Goal: Task Accomplishment & Management: Use online tool/utility

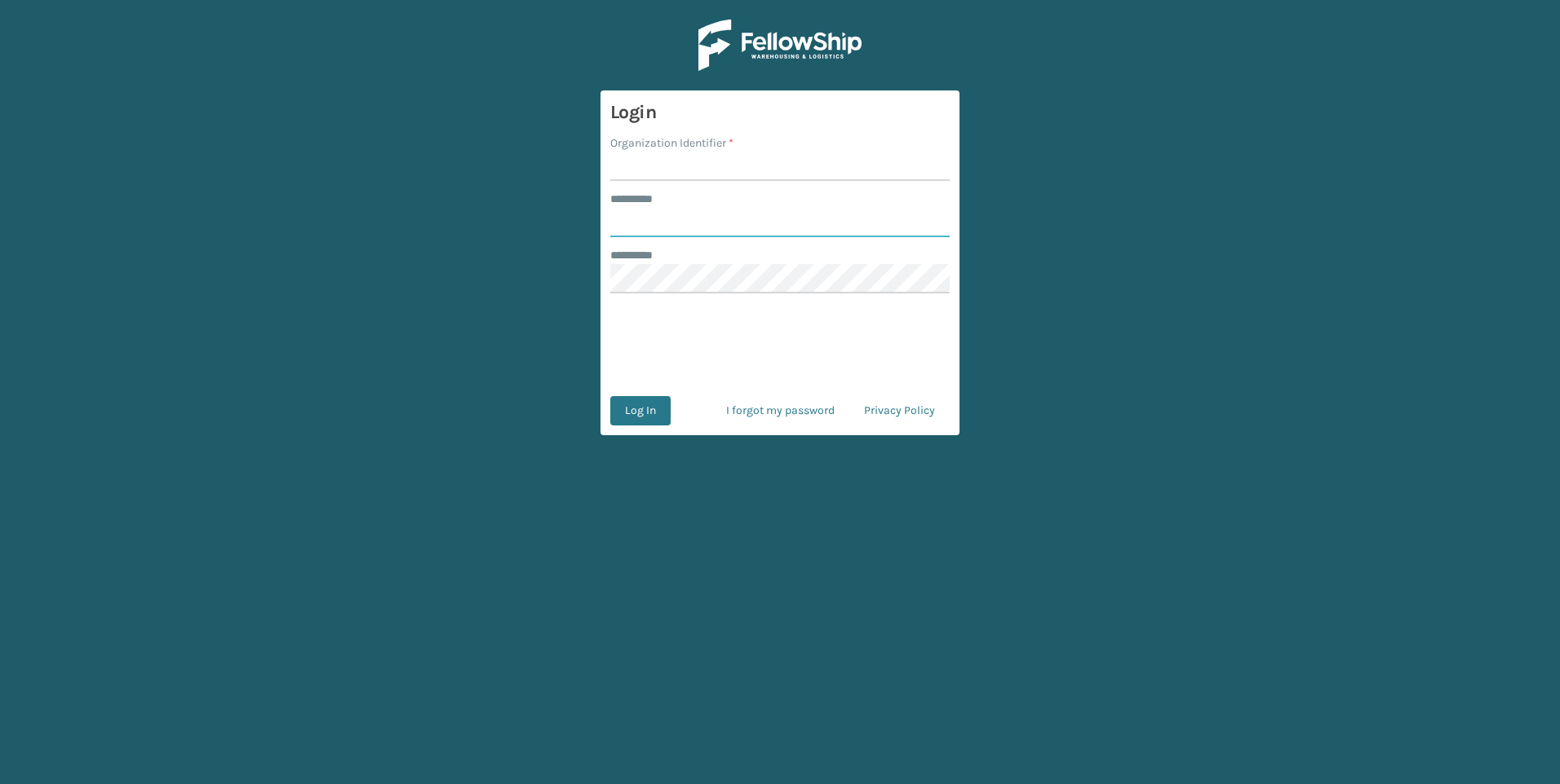
type input "********"
click at [623, 172] on input "Organization Identifier *" at bounding box center [779, 166] width 340 height 29
type input "Plush"
click at [623, 414] on button "Log In" at bounding box center [640, 411] width 60 height 29
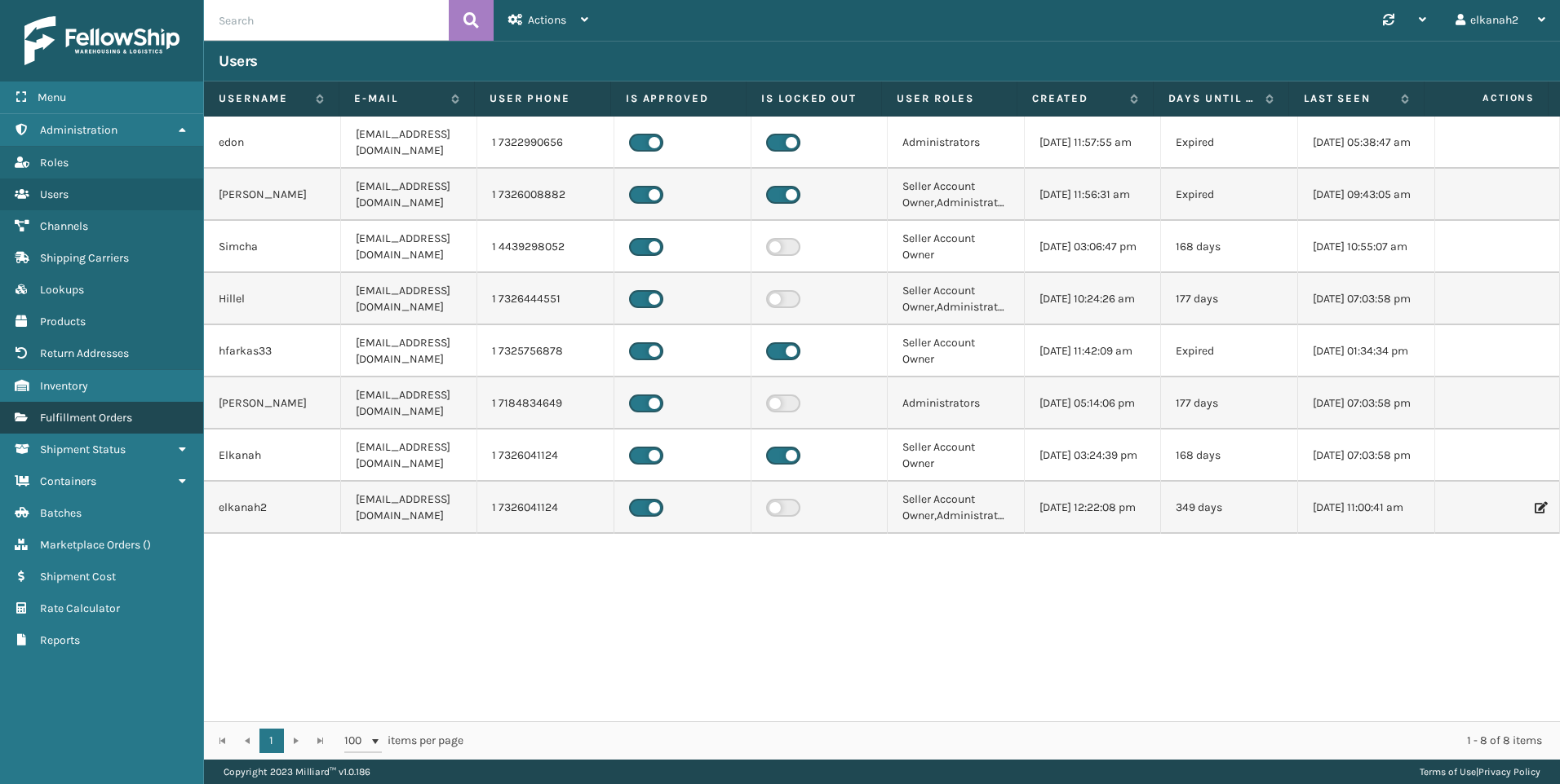
click at [135, 426] on link "Fulfillment Orders" at bounding box center [101, 418] width 203 height 32
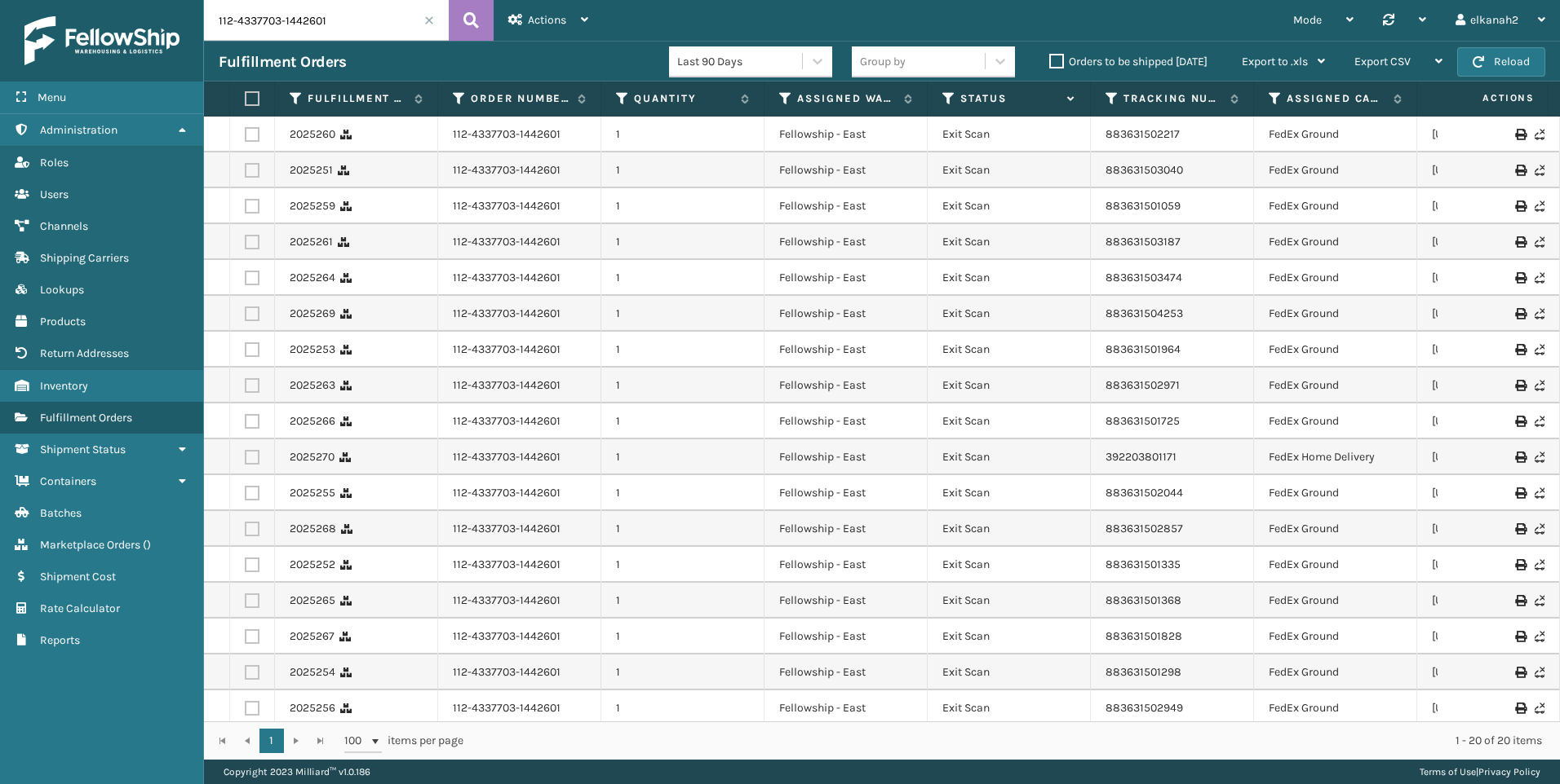
drag, startPoint x: 336, startPoint y: 24, endPoint x: 214, endPoint y: 25, distance: 122.0
click at [214, 25] on input "112-4337703-1442601" at bounding box center [326, 20] width 245 height 40
drag, startPoint x: 1199, startPoint y: 131, endPoint x: 1098, endPoint y: 138, distance: 101.2
click at [1098, 138] on td "883631502217" at bounding box center [1172, 135] width 163 height 36
copy link "883631502217"
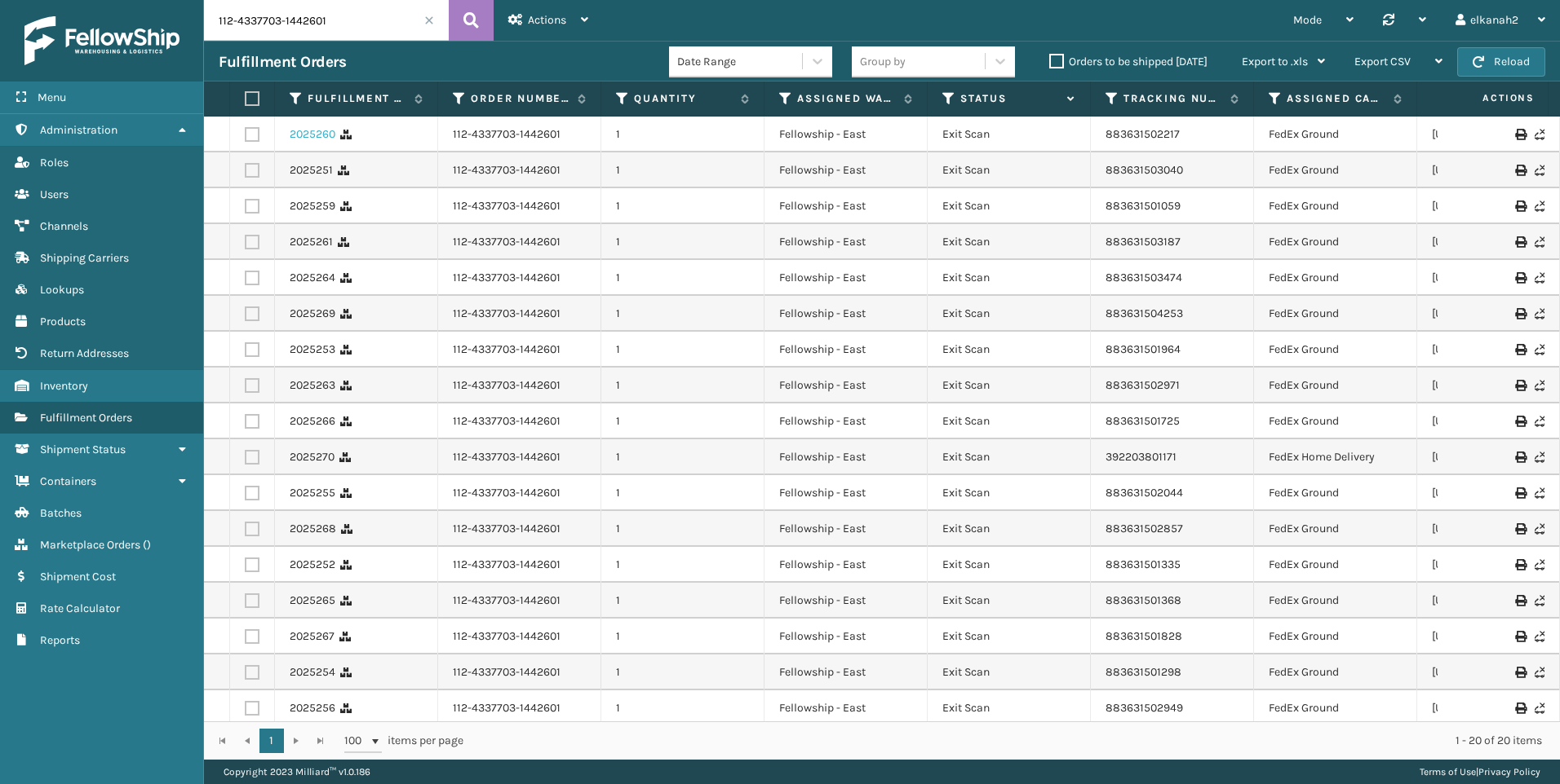
click at [320, 138] on link "2025260" at bounding box center [312, 134] width 46 height 16
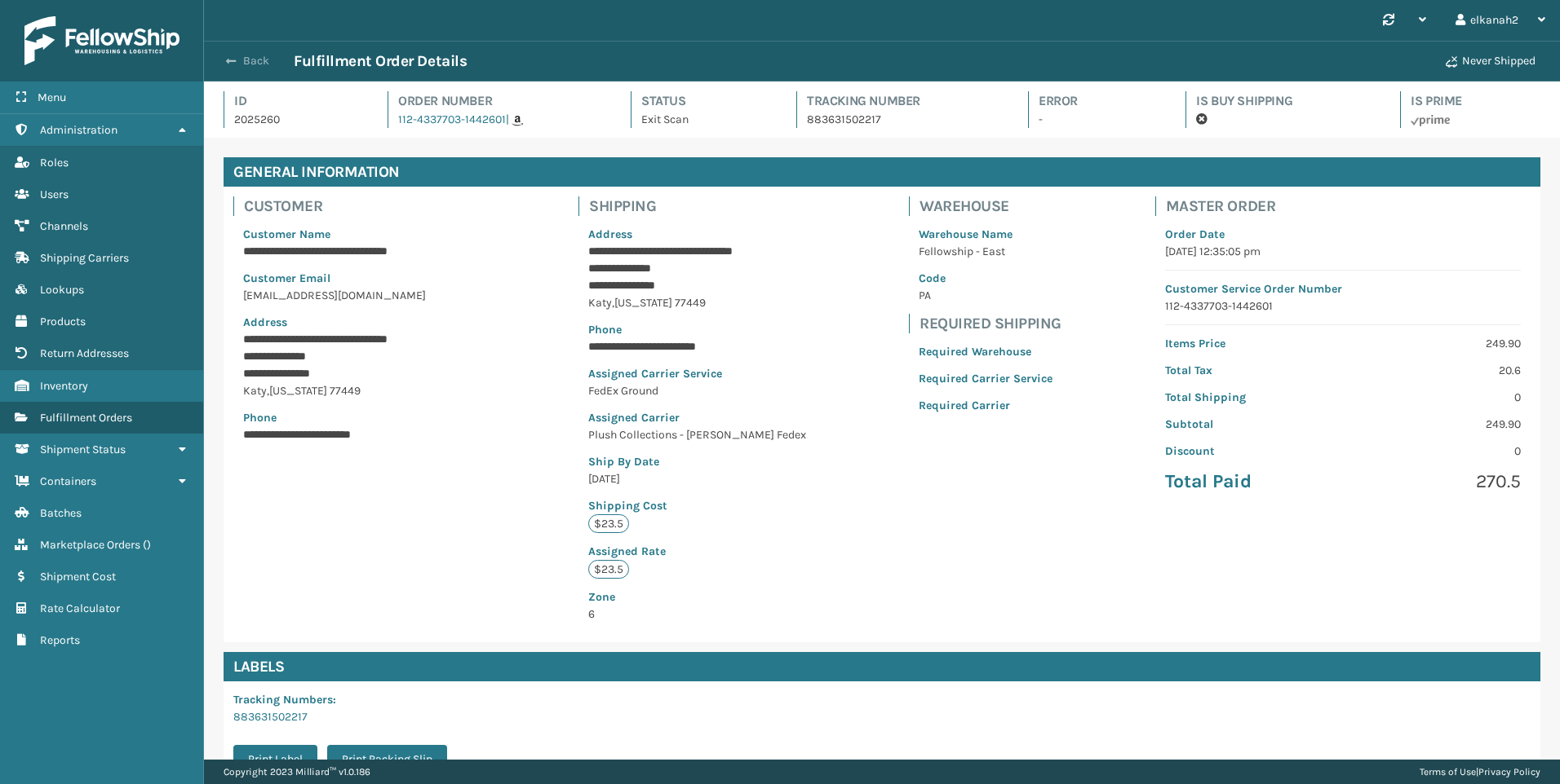
click at [238, 58] on button "Back" at bounding box center [255, 61] width 75 height 15
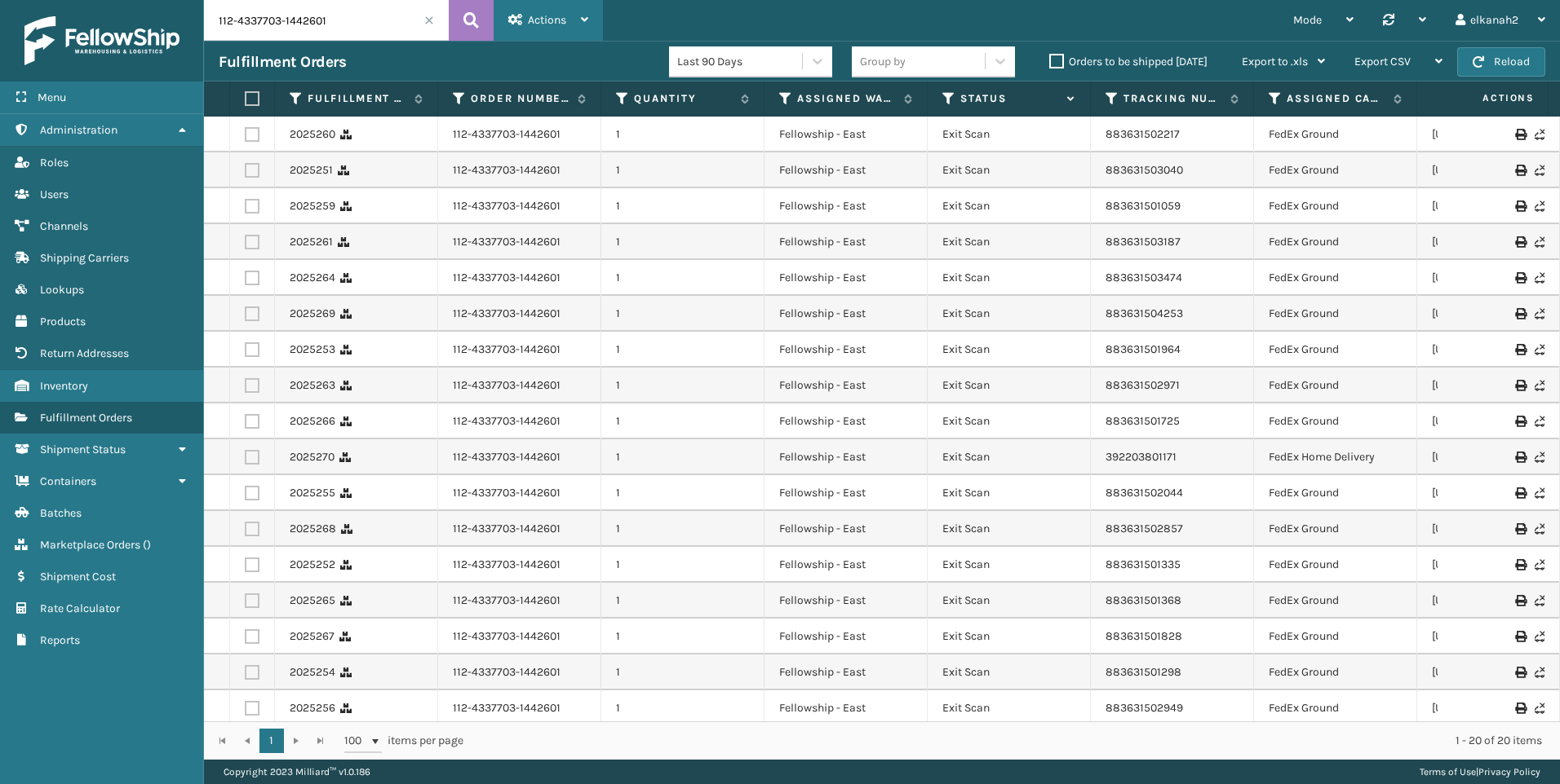
click at [570, 24] on div "Actions" at bounding box center [548, 20] width 80 height 40
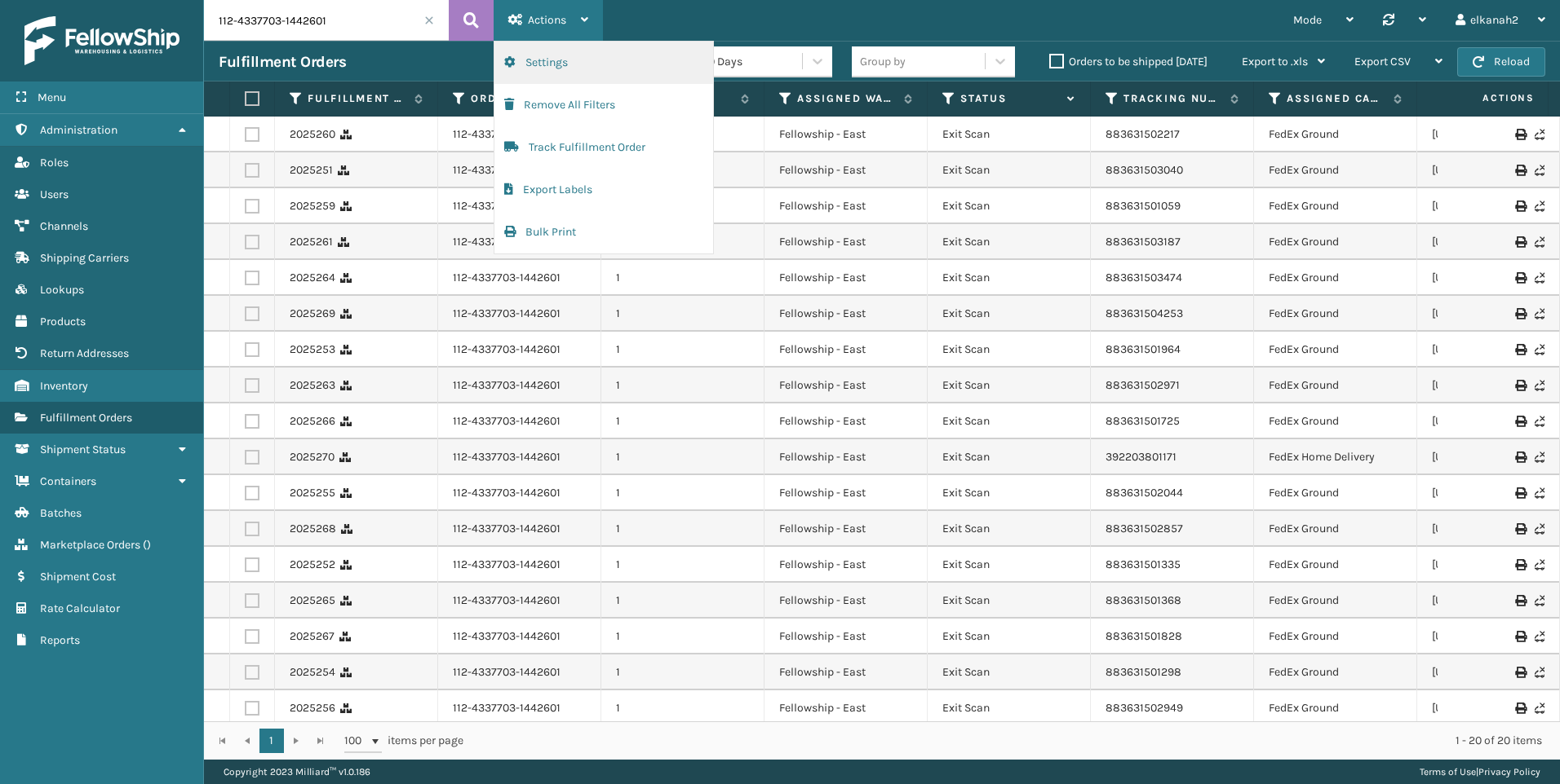
click at [563, 53] on button "Settings" at bounding box center [604, 62] width 218 height 42
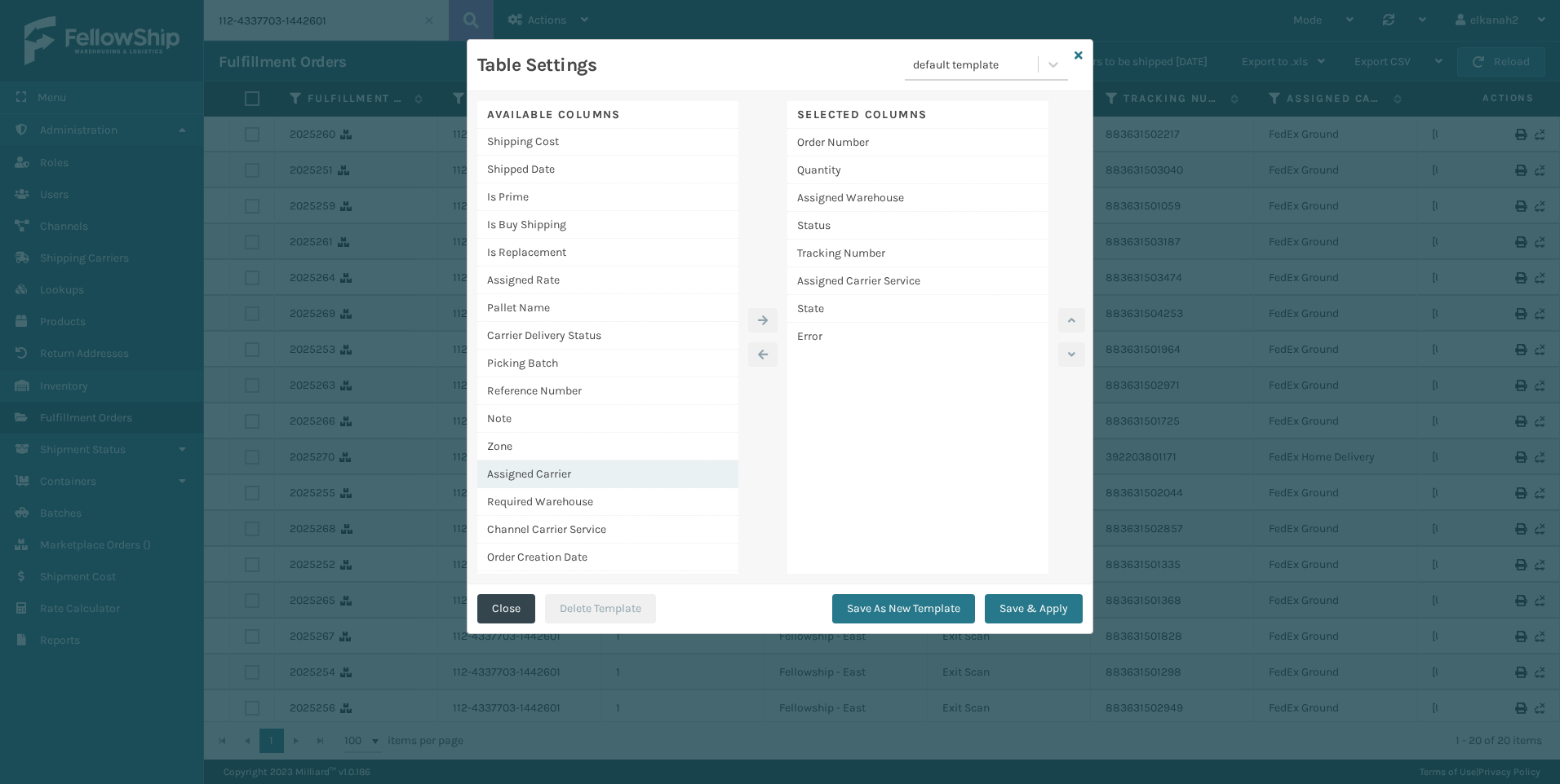
scroll to position [335, 0]
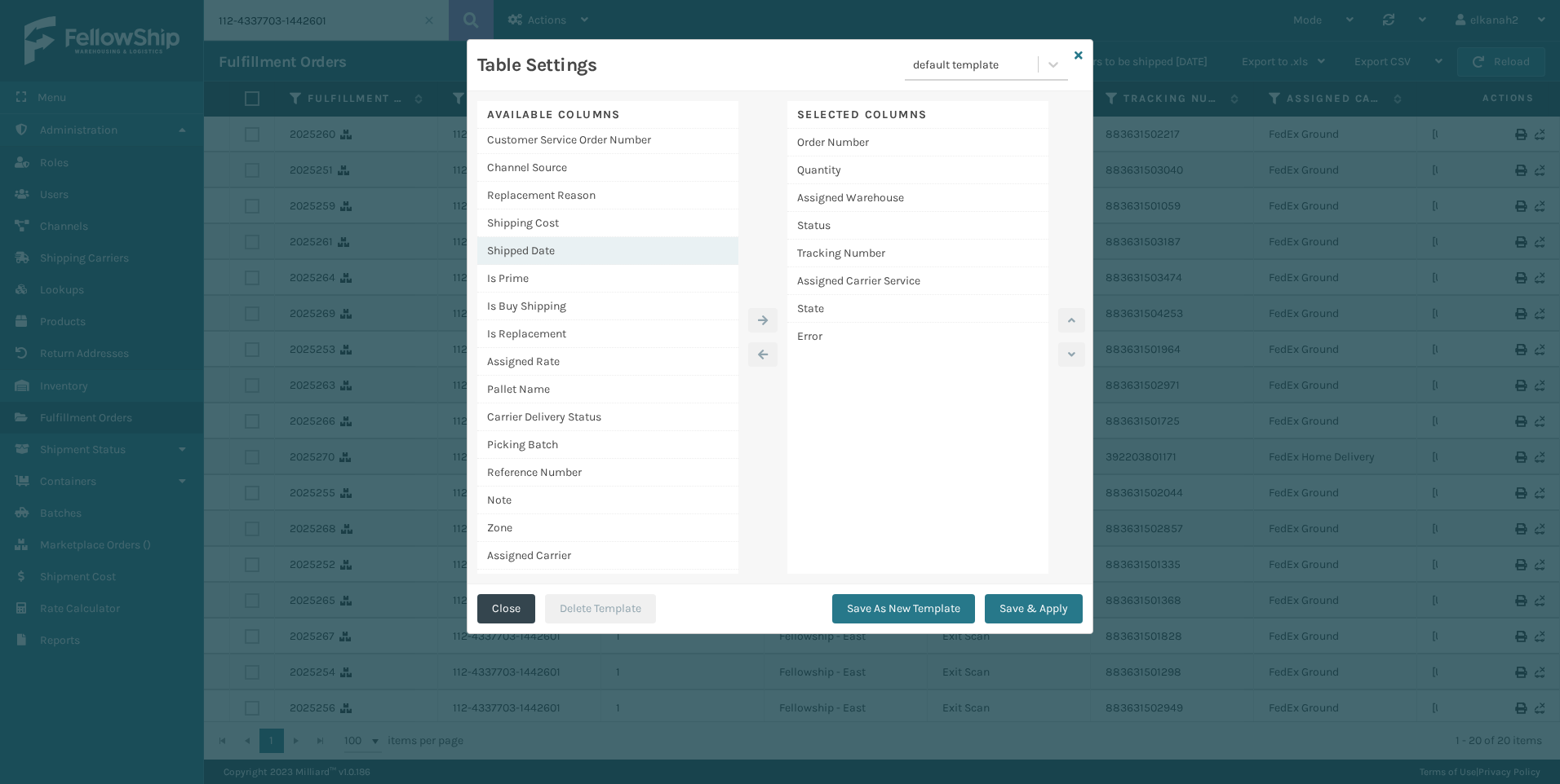
click at [521, 258] on div "Shipped Date" at bounding box center [608, 251] width 261 height 28
click at [759, 312] on button "button" at bounding box center [763, 321] width 29 height 24
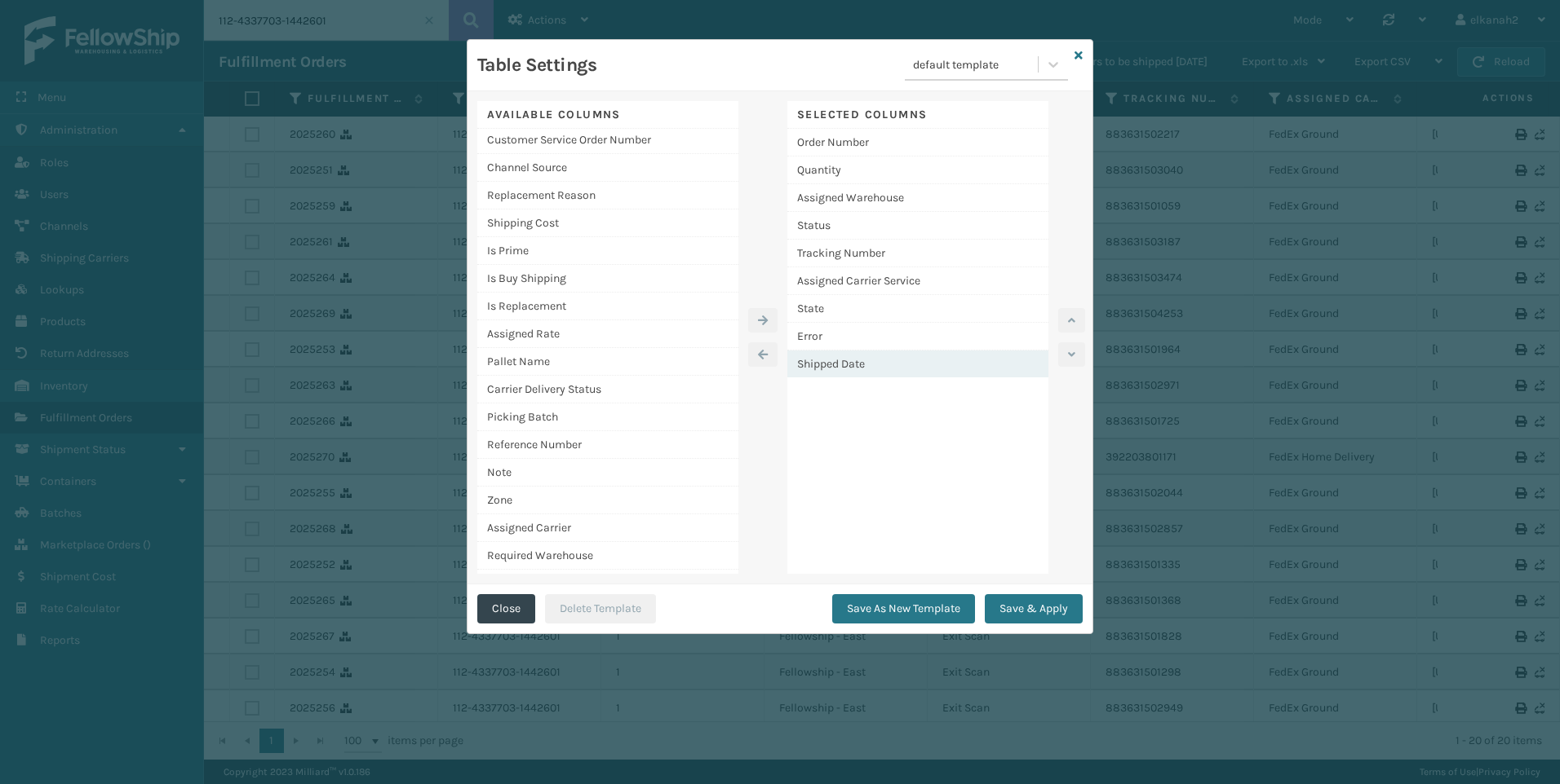
click at [879, 354] on div "Shipped Date" at bounding box center [918, 364] width 261 height 27
click at [1076, 320] on button "button" at bounding box center [1071, 321] width 27 height 24
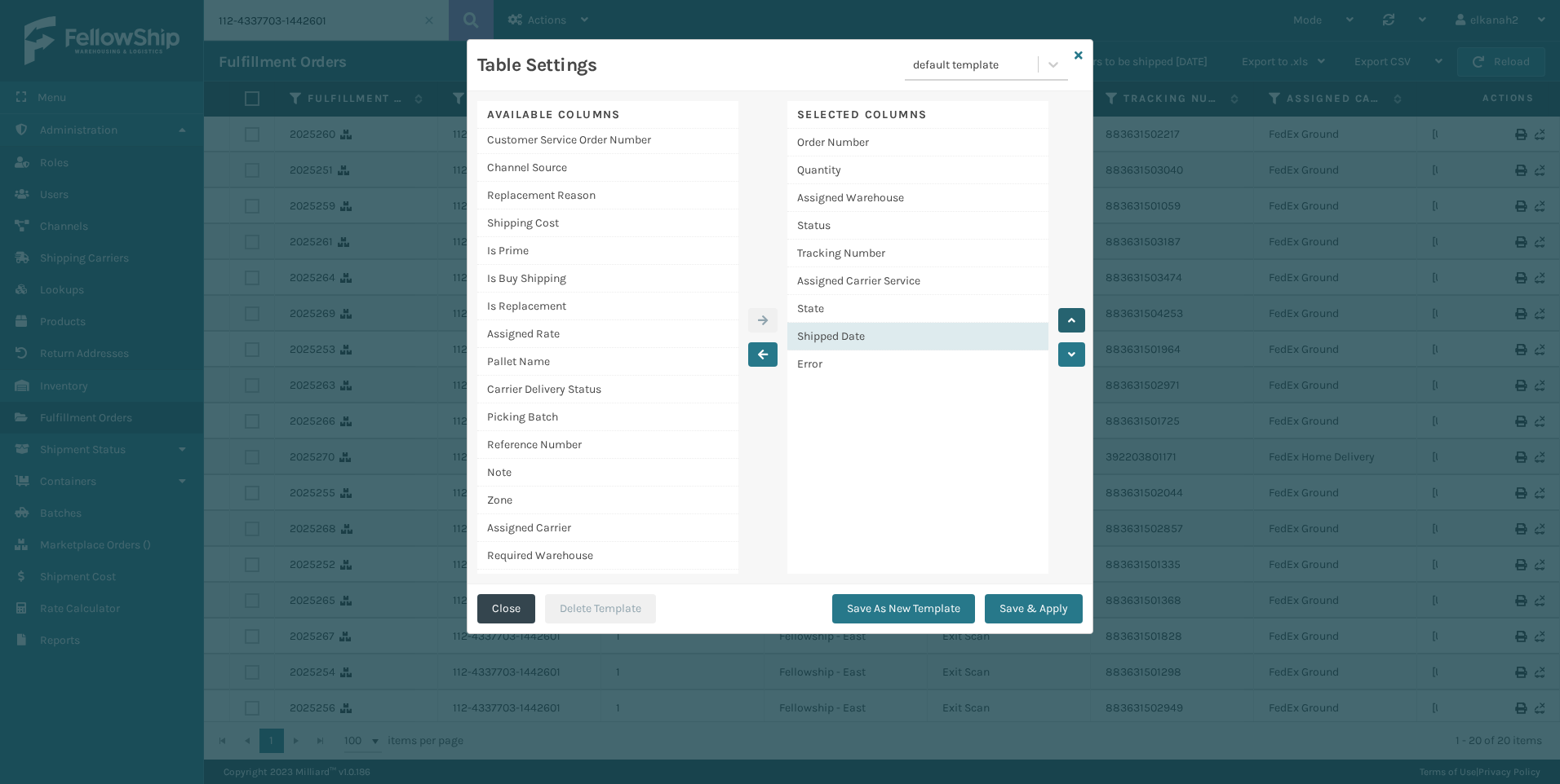
click at [1076, 320] on button "button" at bounding box center [1071, 321] width 27 height 24
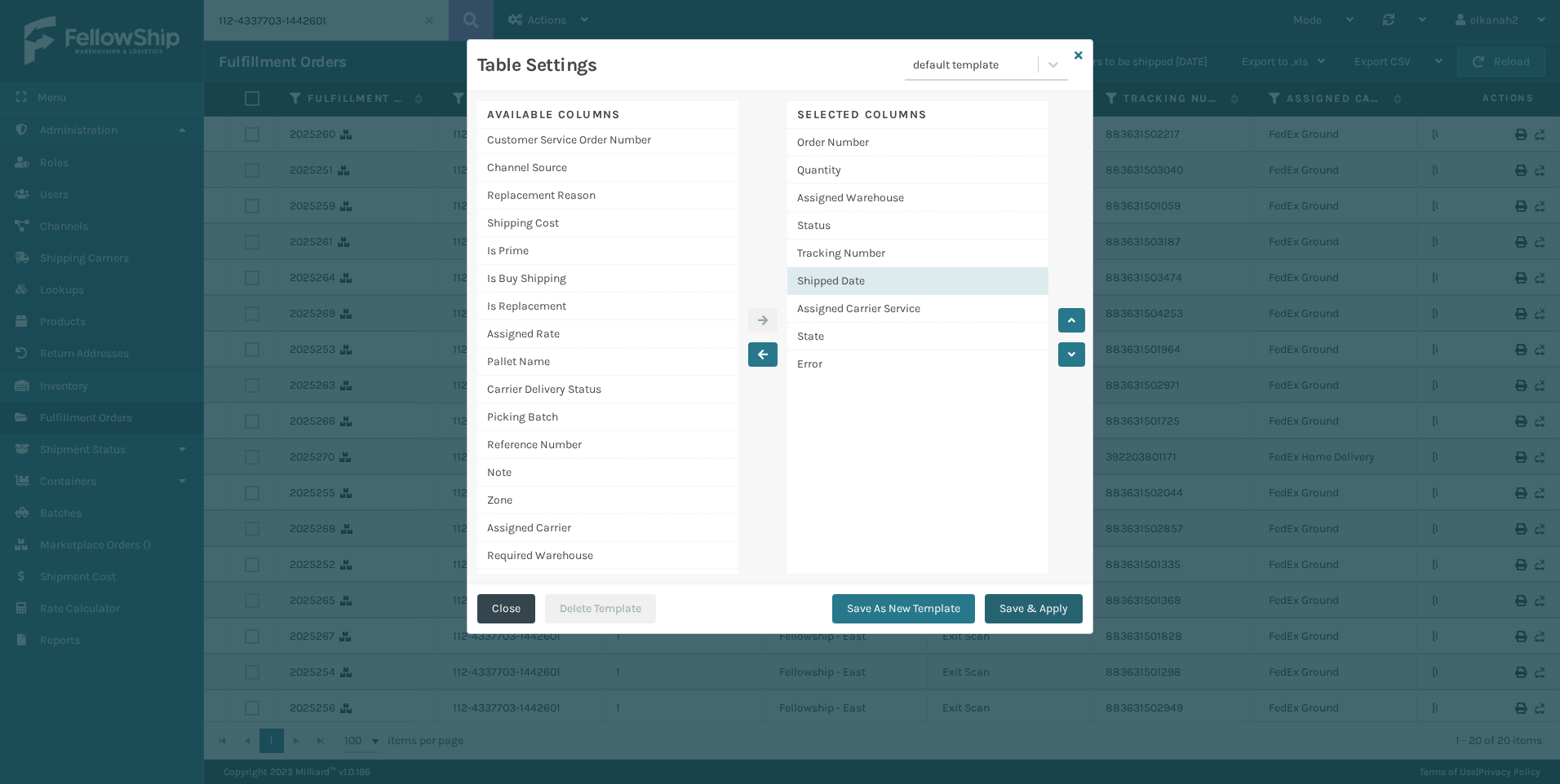
click at [1029, 609] on button "Save & Apply" at bounding box center [1034, 609] width 98 height 29
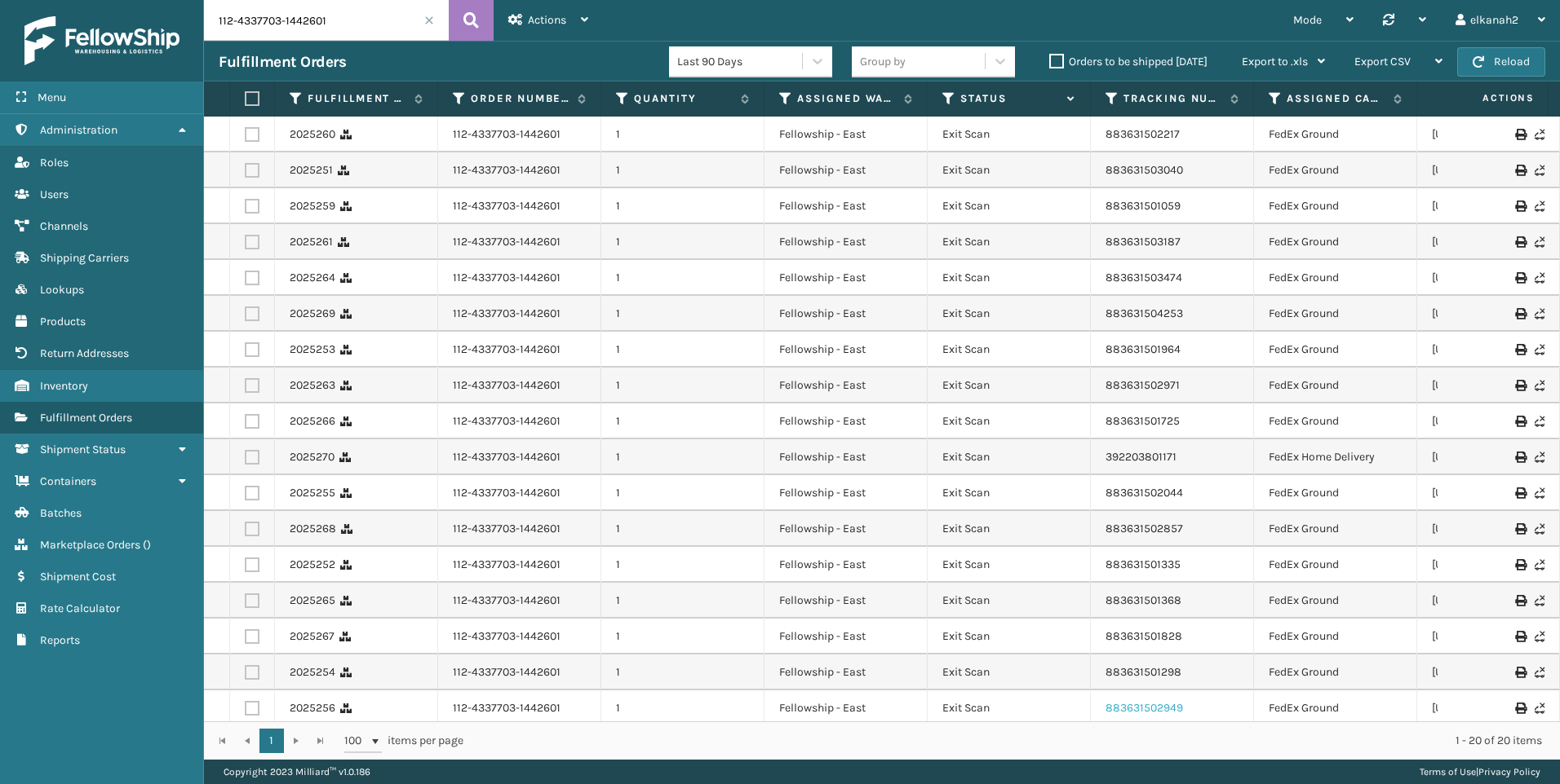
scroll to position [0, 0]
click at [549, 23] on span "Actions" at bounding box center [547, 20] width 39 height 14
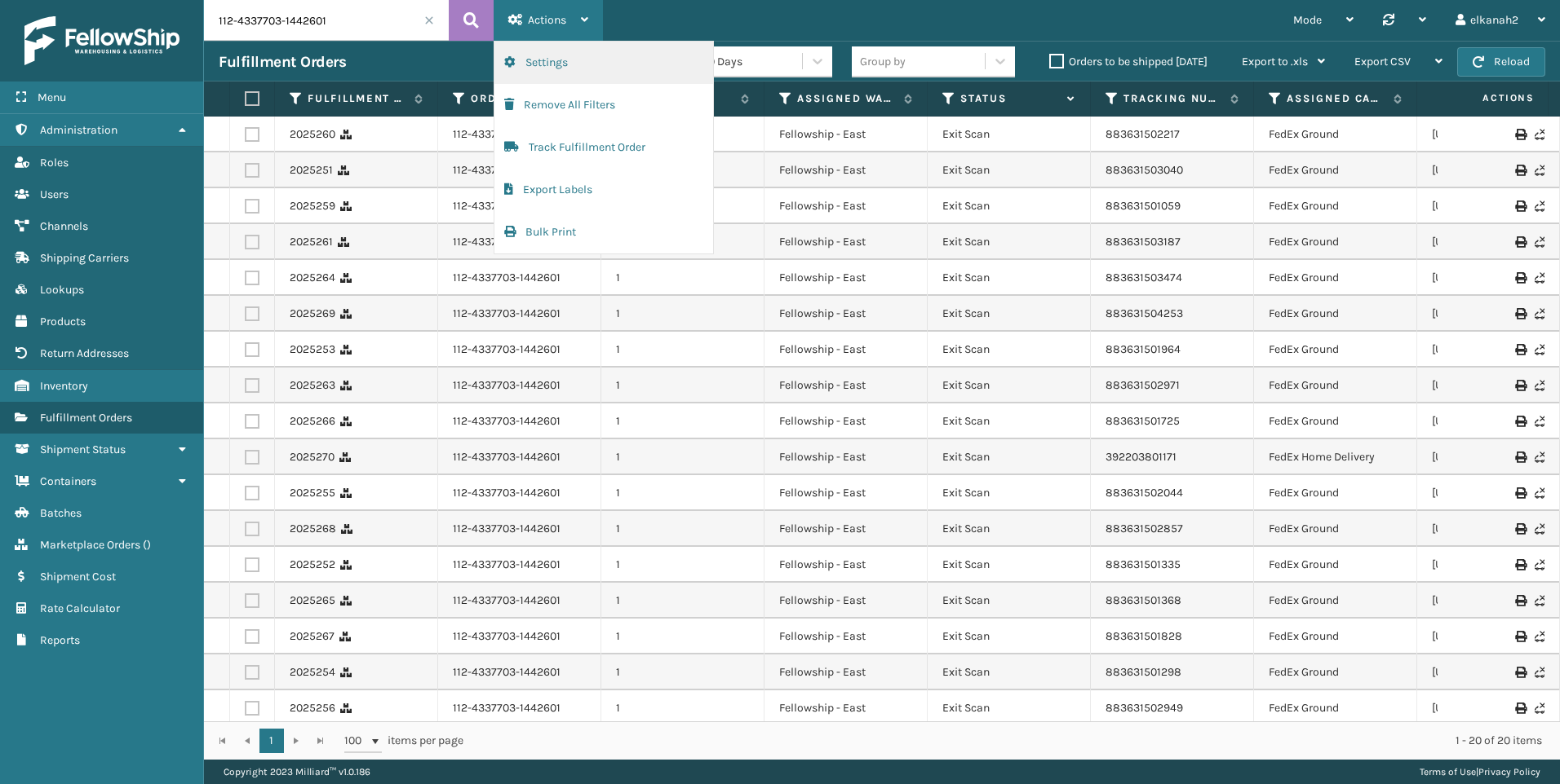
click at [544, 58] on button "Settings" at bounding box center [604, 62] width 218 height 42
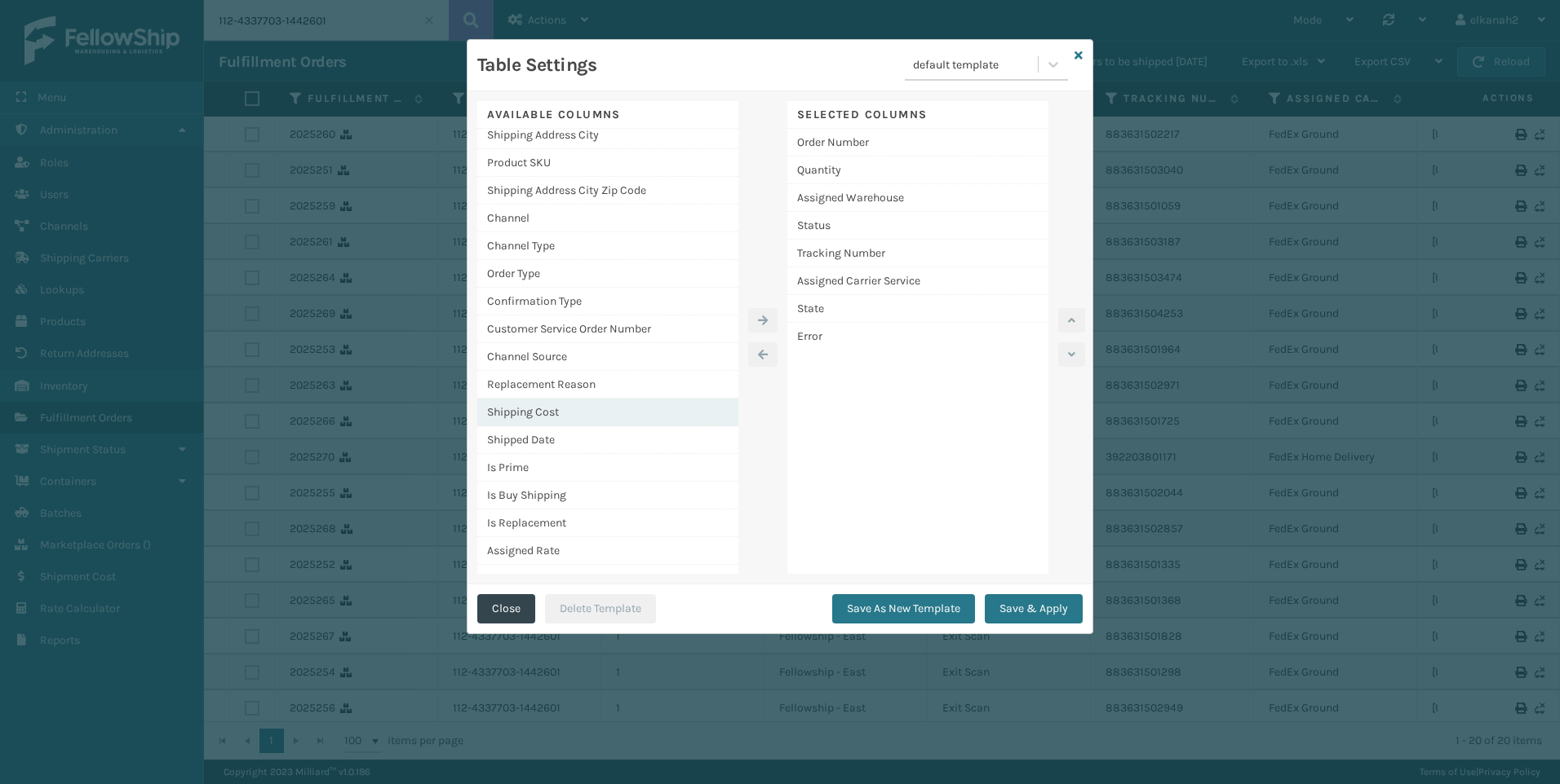
scroll to position [163, 0]
click at [537, 418] on div "Shipped Date" at bounding box center [608, 423] width 261 height 28
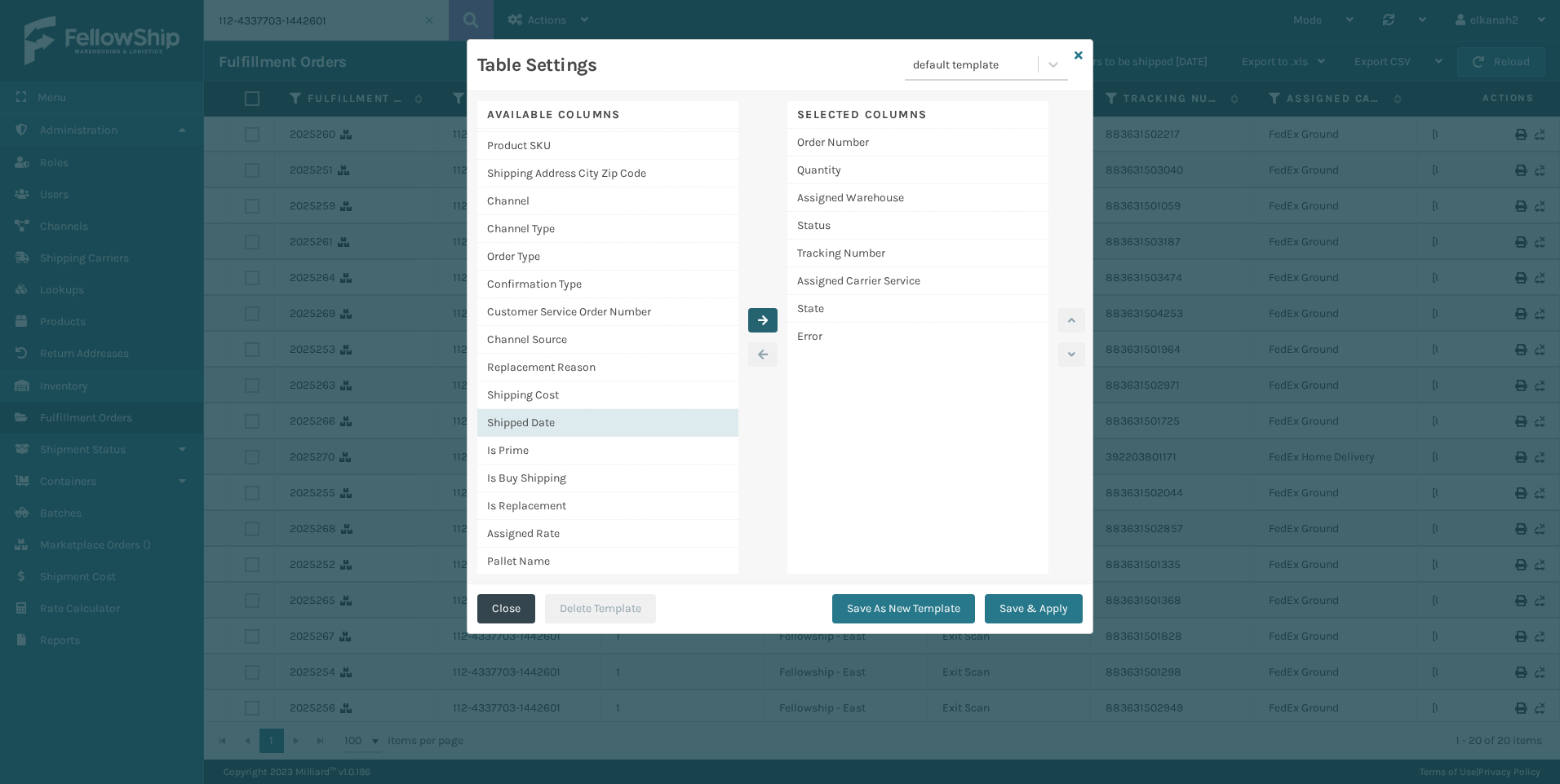
click at [763, 326] on button "button" at bounding box center [763, 321] width 29 height 24
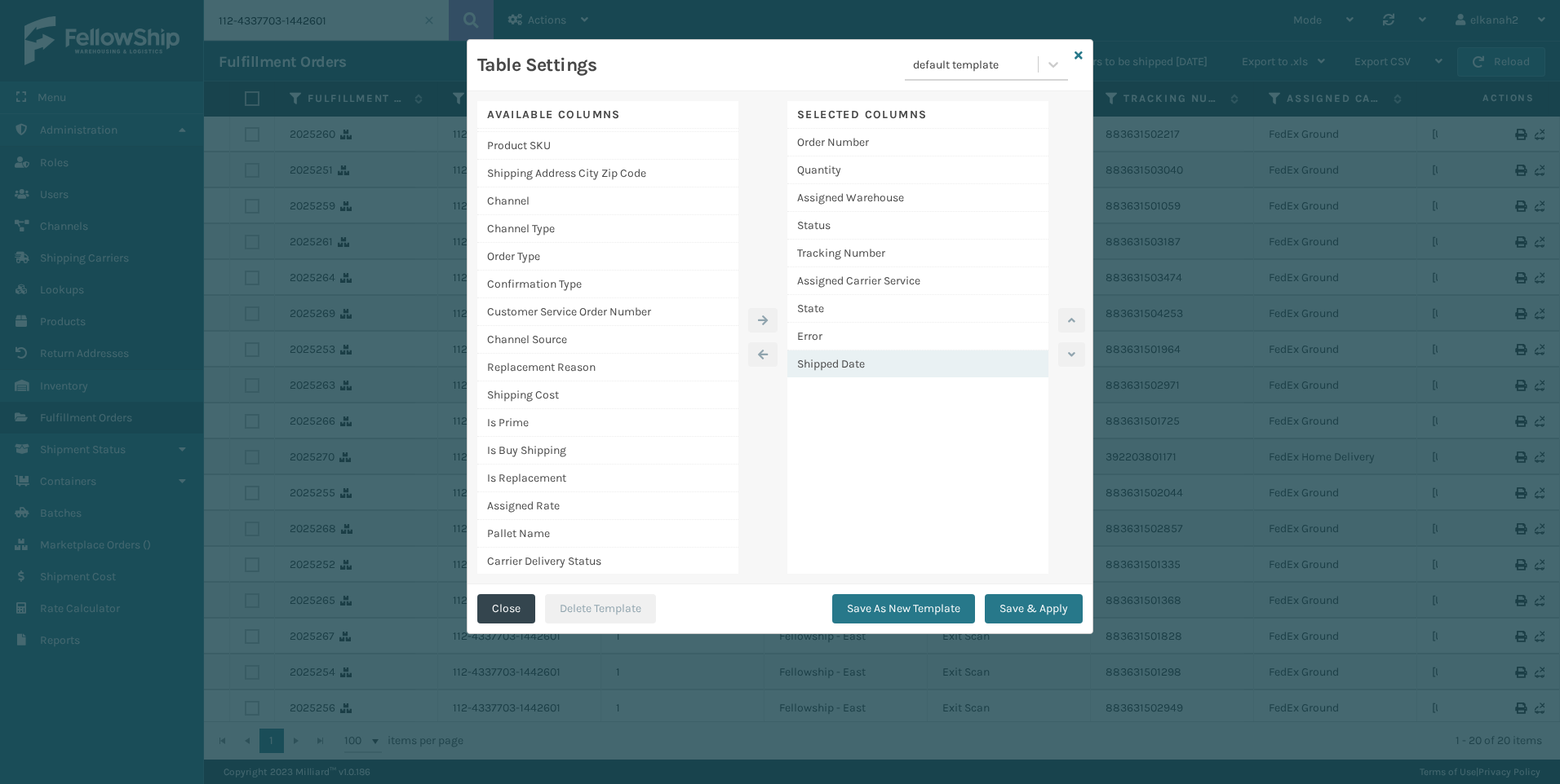
click at [855, 361] on div "Shipped Date" at bounding box center [918, 364] width 261 height 27
click at [1070, 316] on icon "button" at bounding box center [1072, 320] width 8 height 11
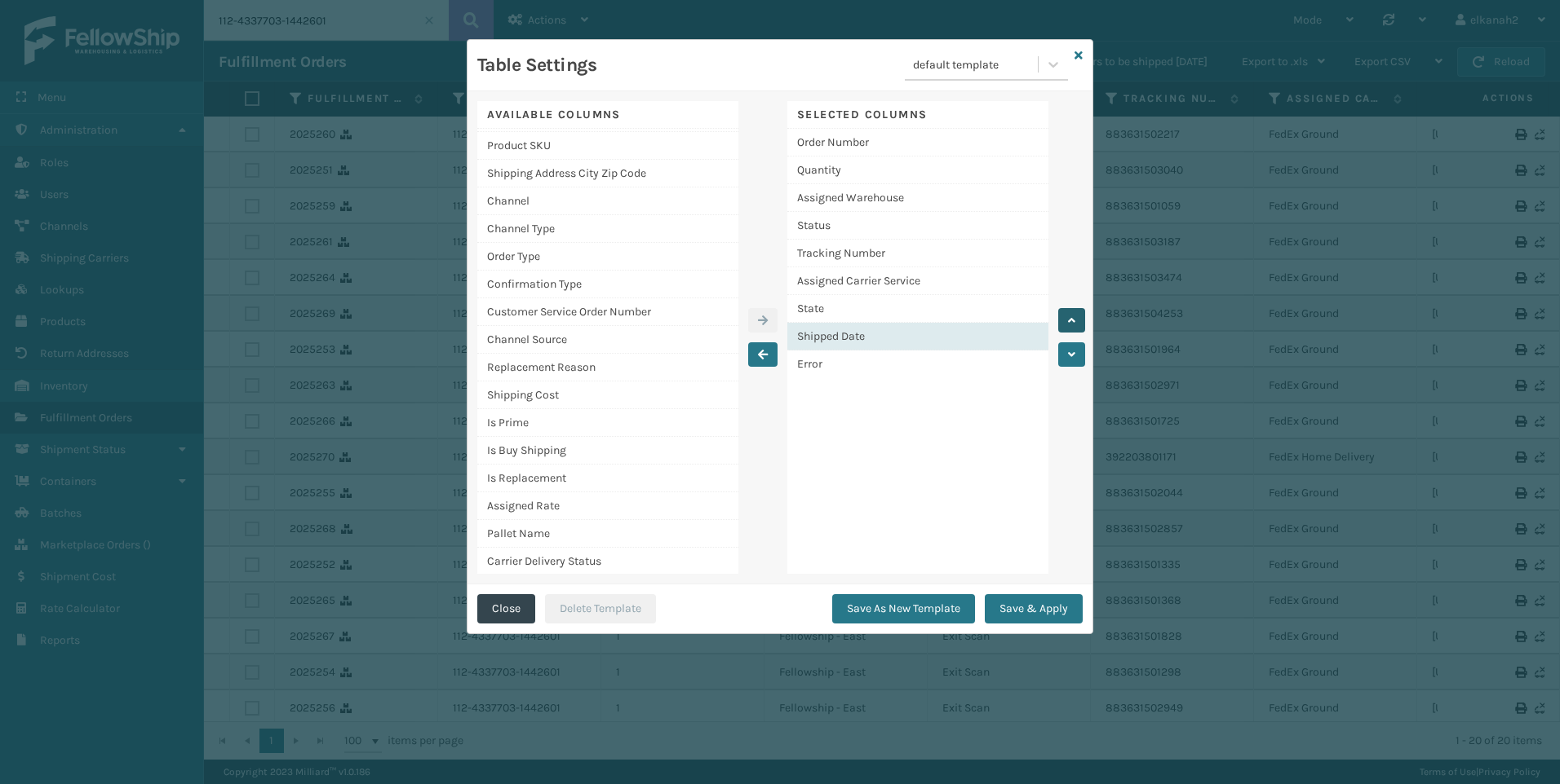
click at [1070, 316] on icon "button" at bounding box center [1072, 320] width 8 height 11
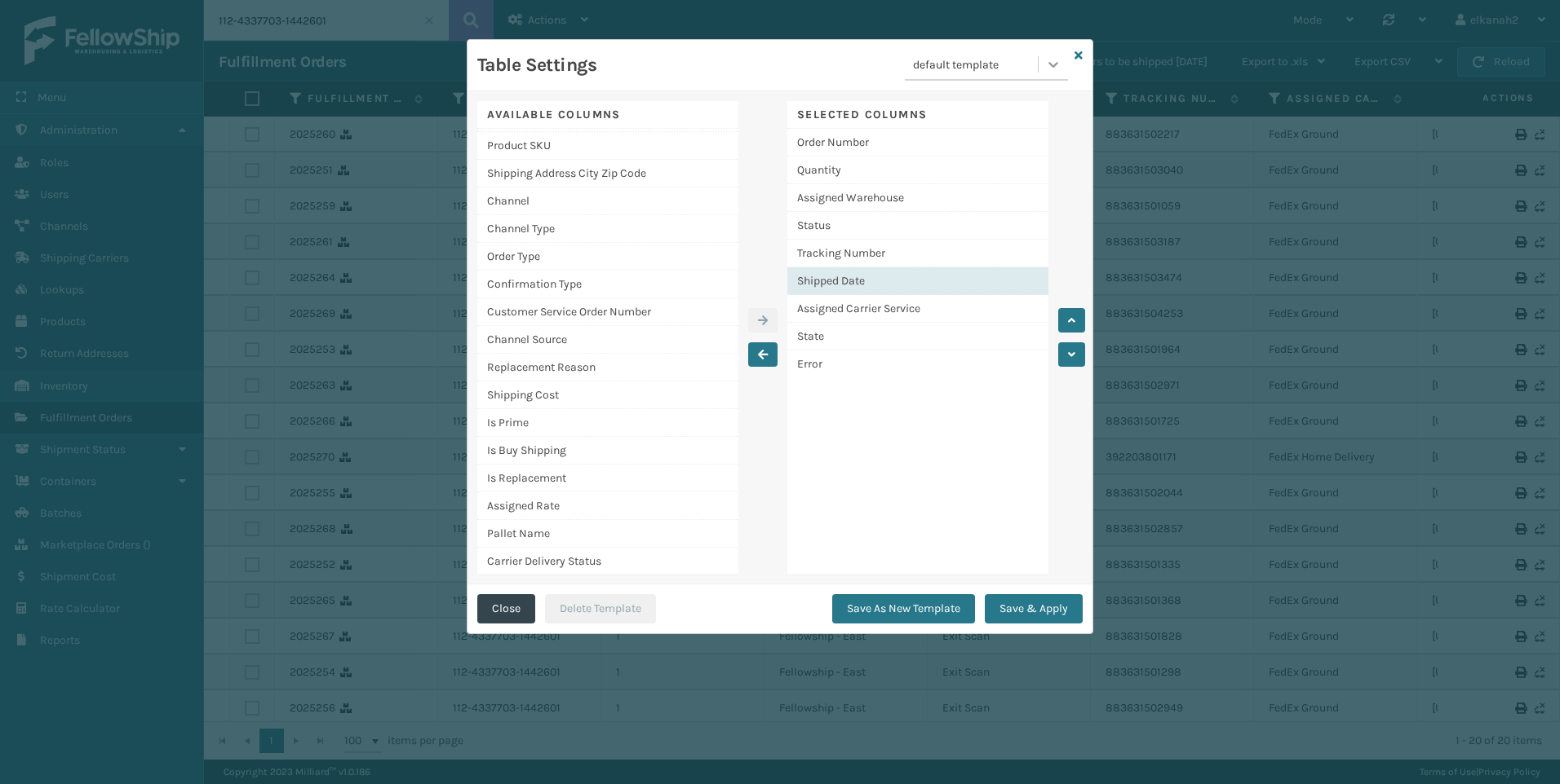
click at [1055, 58] on icon at bounding box center [1053, 64] width 16 height 16
click at [990, 104] on div "default template" at bounding box center [986, 105] width 163 height 30
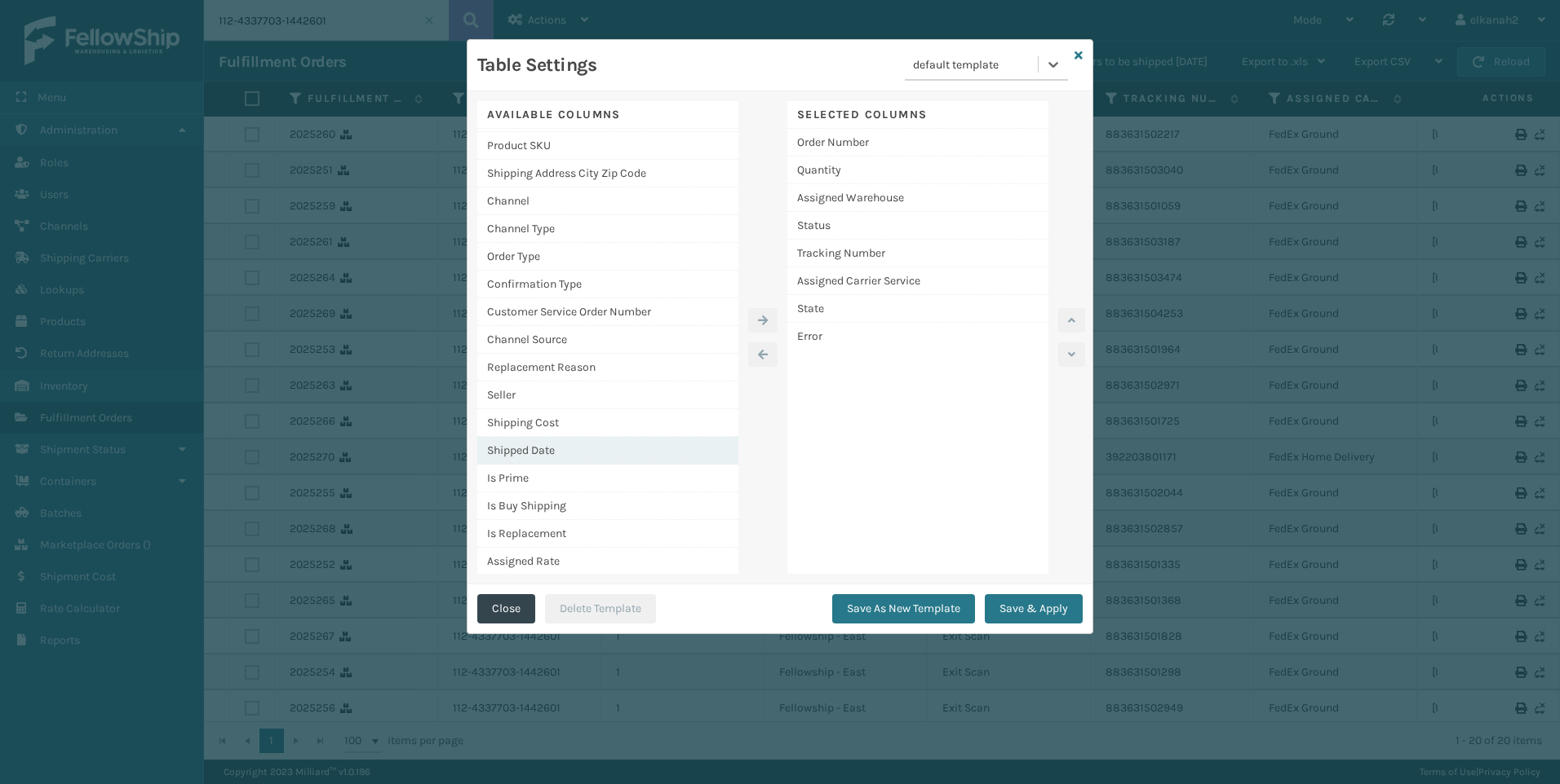
click at [510, 437] on div "Shipped Date" at bounding box center [608, 450] width 261 height 28
click at [762, 327] on button "button" at bounding box center [763, 321] width 29 height 24
click at [817, 364] on div "Shipped Date" at bounding box center [918, 364] width 261 height 27
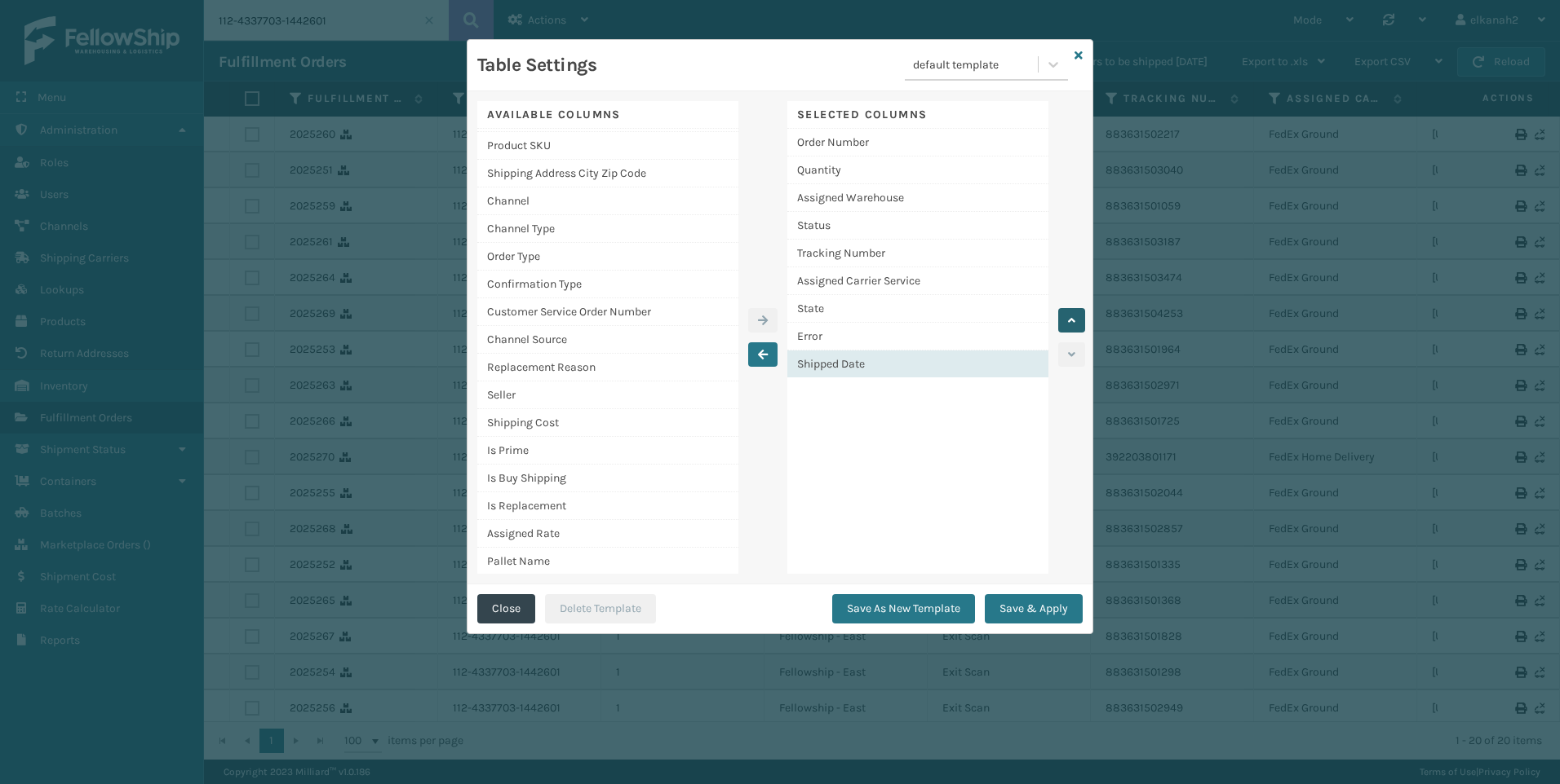
click at [1080, 314] on button "button" at bounding box center [1071, 321] width 27 height 24
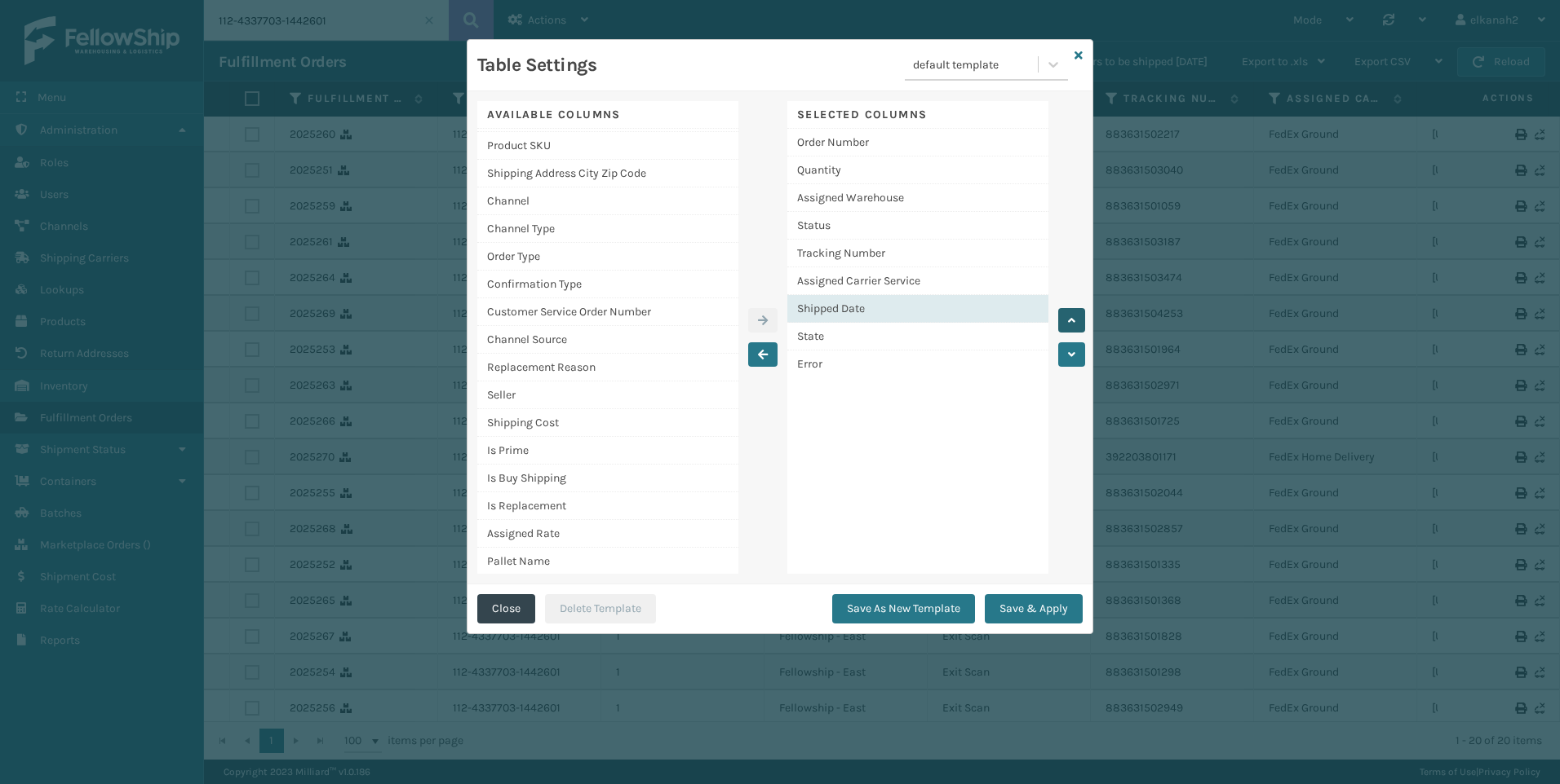
click at [1080, 314] on button "button" at bounding box center [1071, 321] width 27 height 24
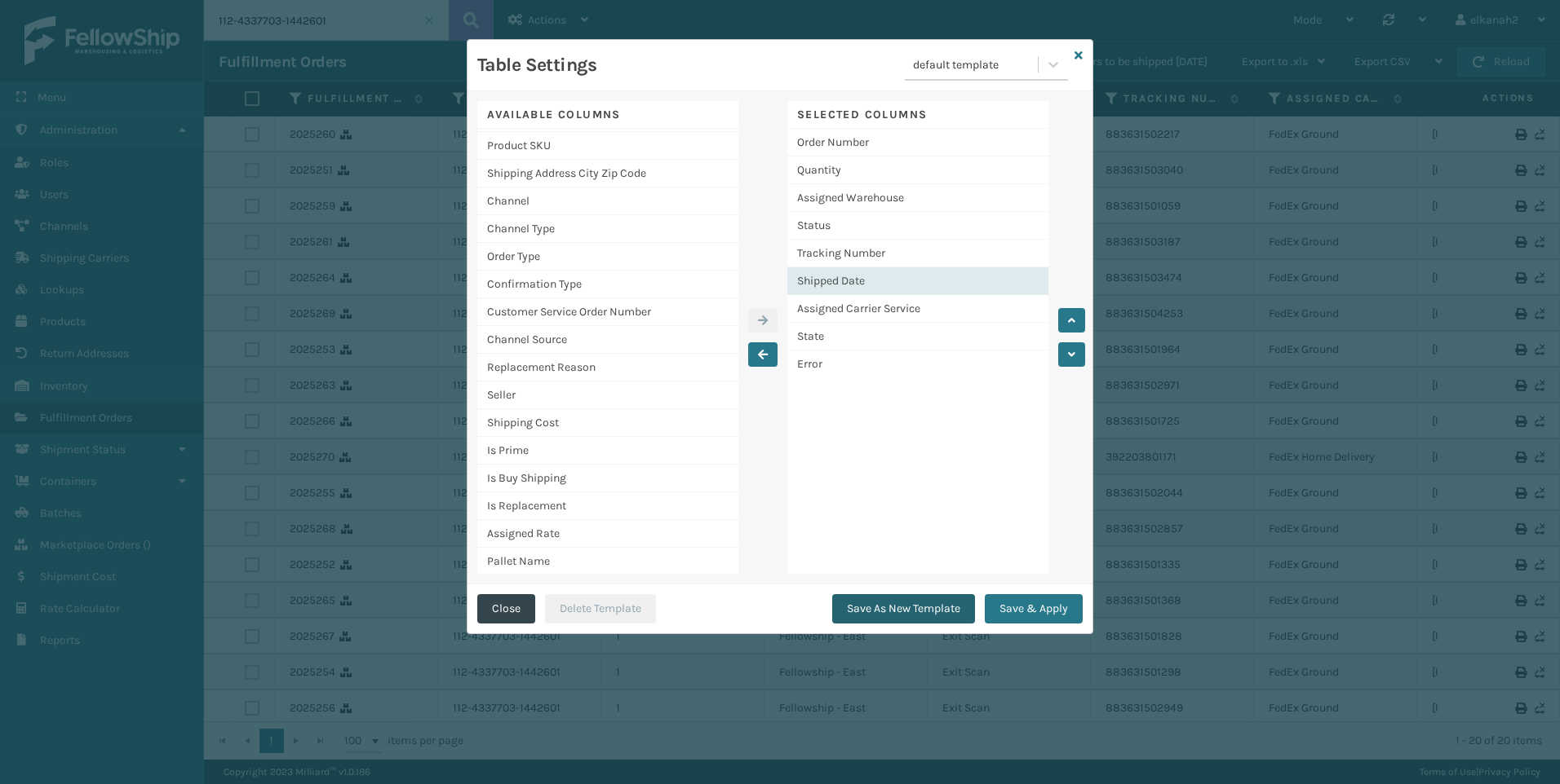
click at [879, 599] on button "Save As New Template" at bounding box center [903, 609] width 143 height 29
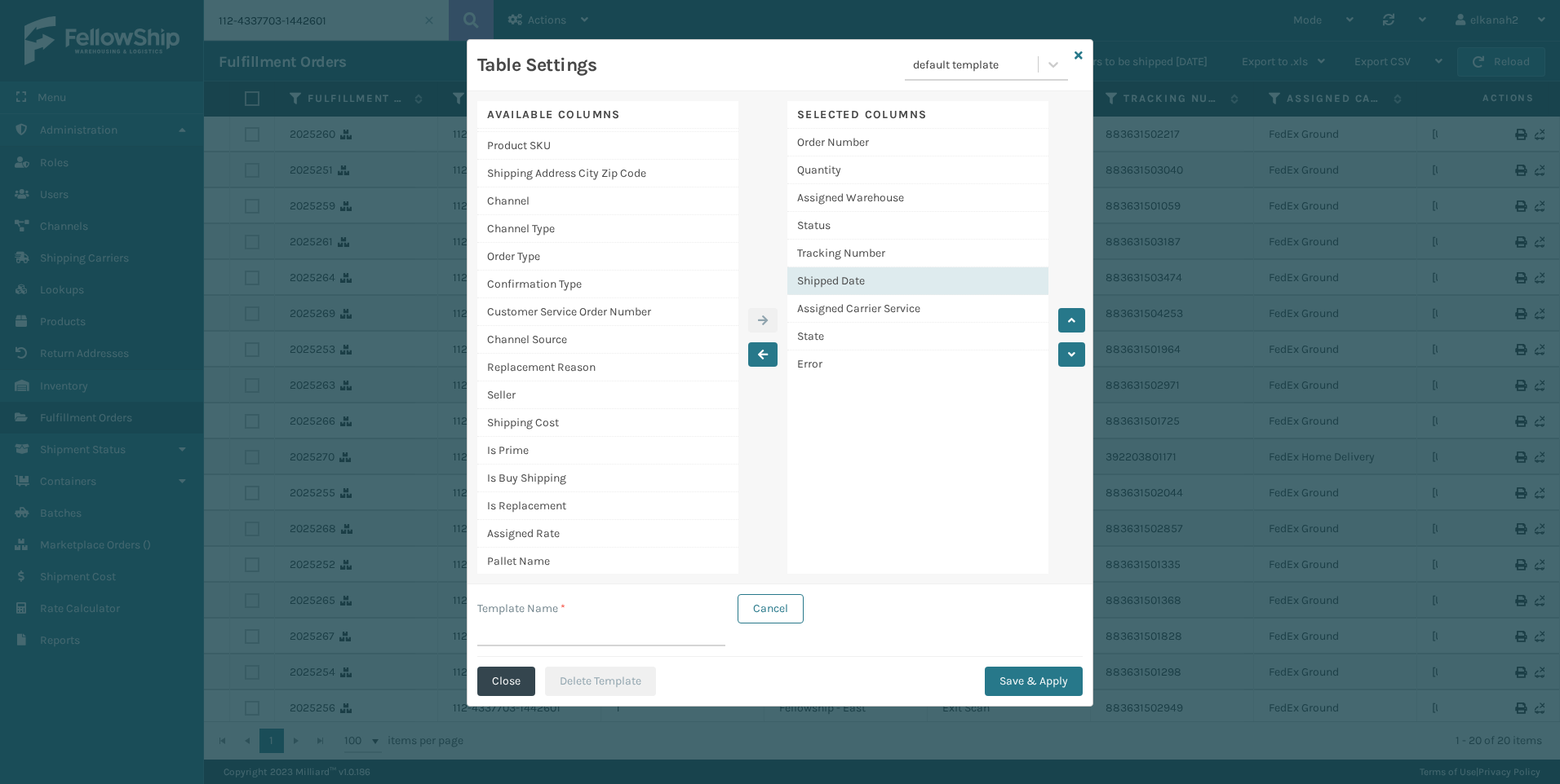
click at [531, 639] on input "Template Name *" at bounding box center [601, 632] width 248 height 29
type input "basic 1"
click at [1033, 683] on button "Save & Apply" at bounding box center [1034, 682] width 98 height 29
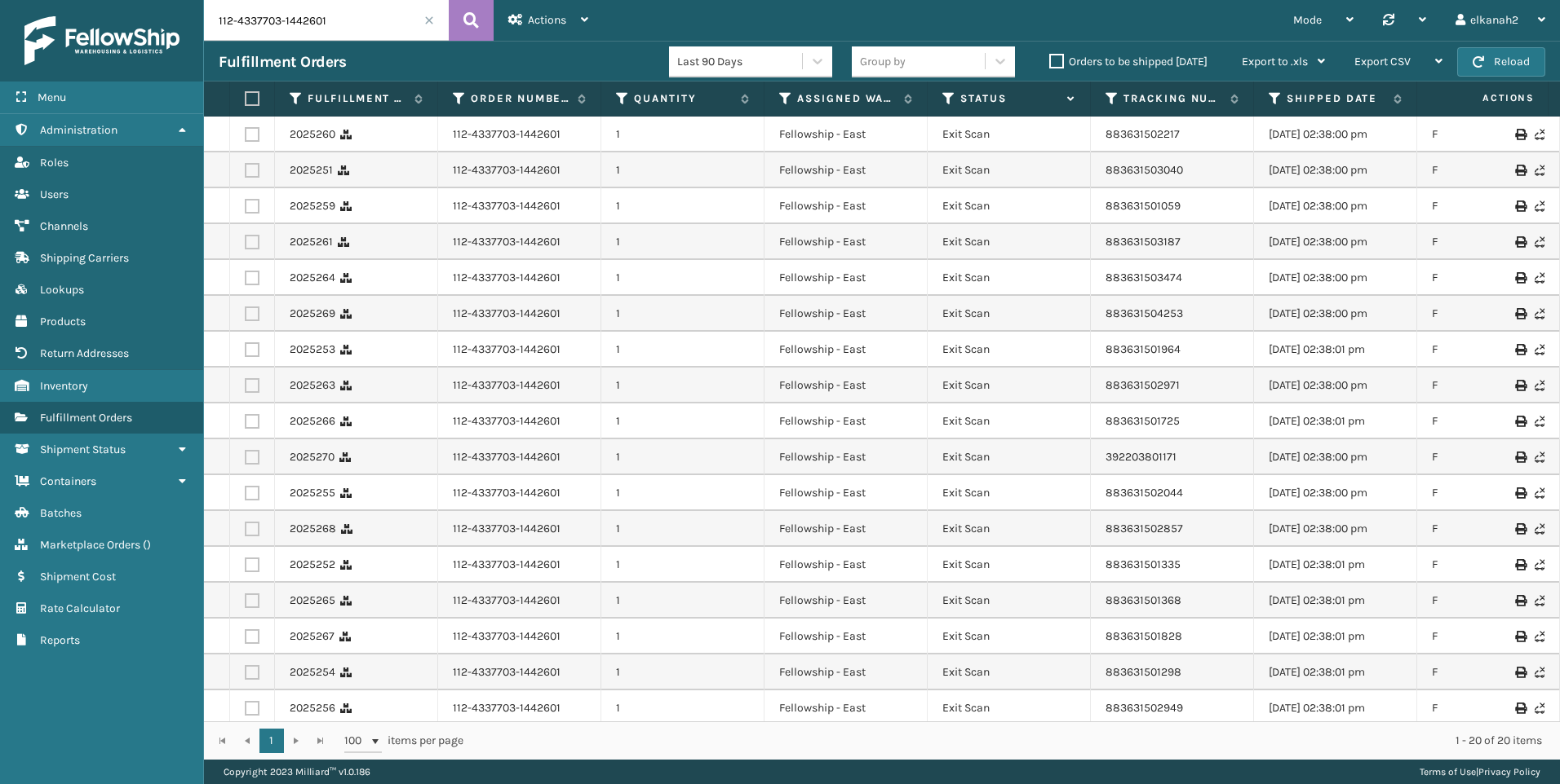
scroll to position [0, 359]
